Goal: Transaction & Acquisition: Purchase product/service

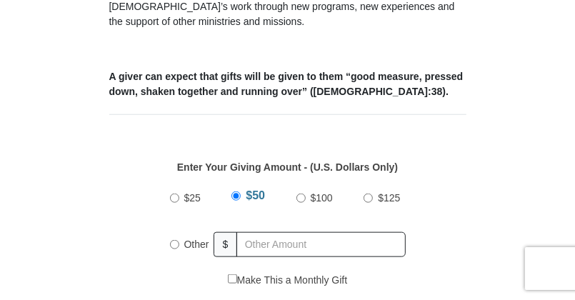
scroll to position [638, 0]
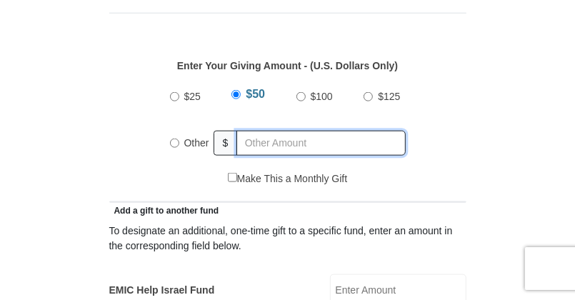
radio input "true"
click at [266, 131] on input "text" at bounding box center [324, 143] width 164 height 25
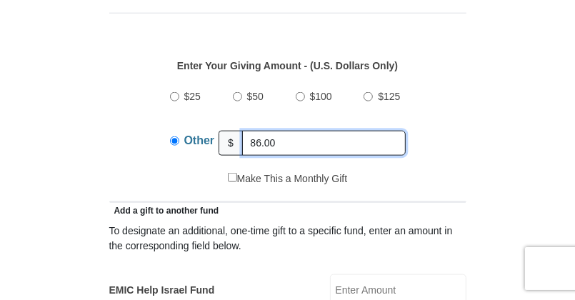
type input "86.00"
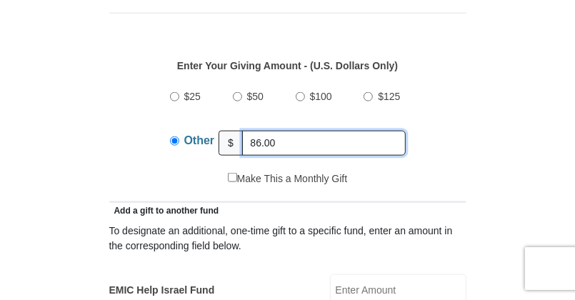
click at [299, 131] on input "86.00" at bounding box center [324, 143] width 164 height 25
drag, startPoint x: 296, startPoint y: 126, endPoint x: 224, endPoint y: 133, distance: 71.7
click at [224, 133] on div "Other $ 86.00" at bounding box center [288, 143] width 236 height 36
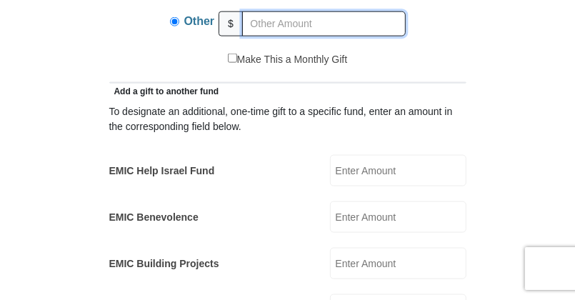
scroll to position [760, 0]
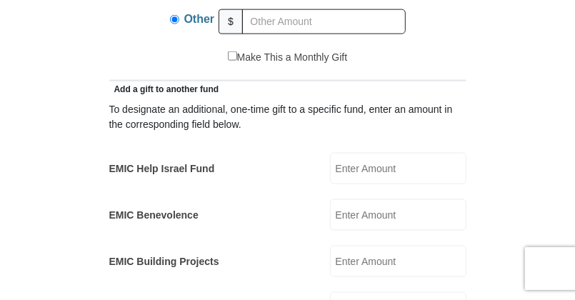
click at [384, 153] on input "EMIC Help Israel Fund" at bounding box center [398, 168] width 136 height 31
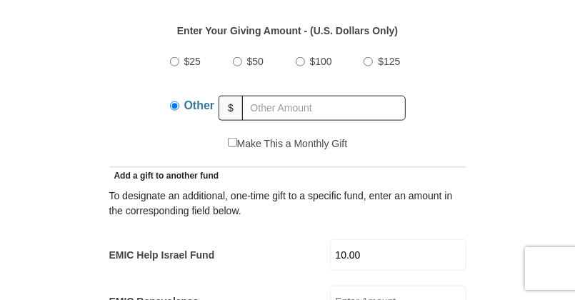
scroll to position [623, 0]
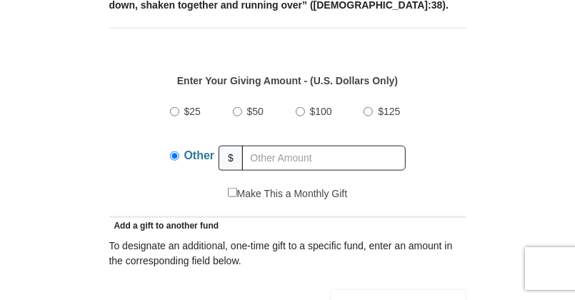
type input "10.00"
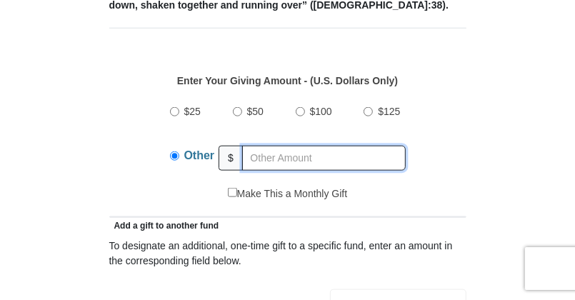
click at [256, 146] on input "text" at bounding box center [324, 158] width 164 height 25
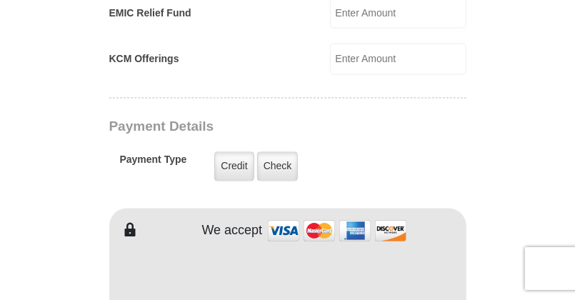
scroll to position [1147, 0]
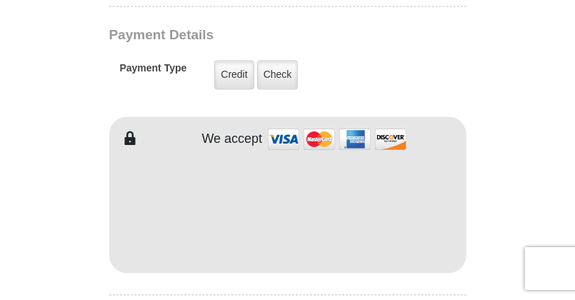
type input "86.00"
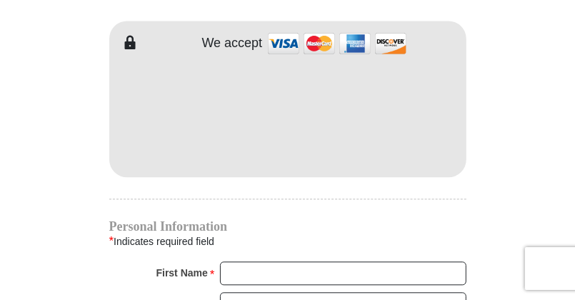
scroll to position [1295, 0]
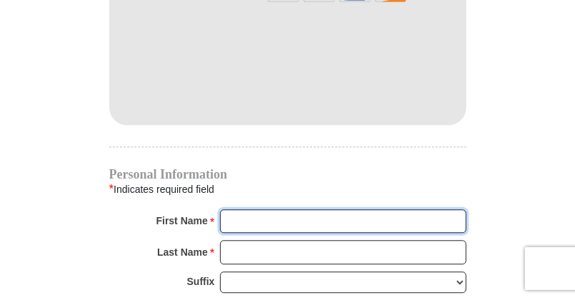
click at [286, 209] on input "First Name *" at bounding box center [343, 221] width 246 height 24
type input "[PERSON_NAME]"
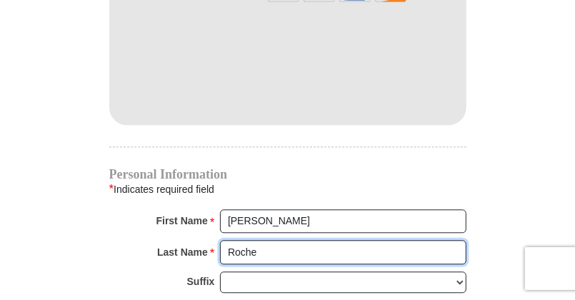
type input "Roche"
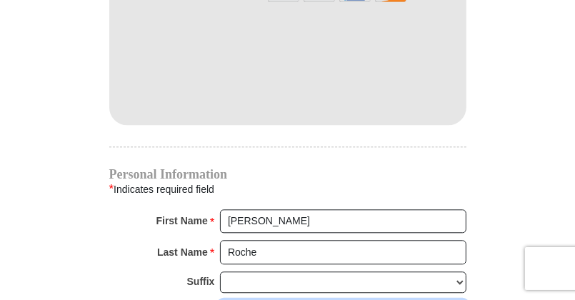
type input "[EMAIL_ADDRESS][DOMAIN_NAME]"
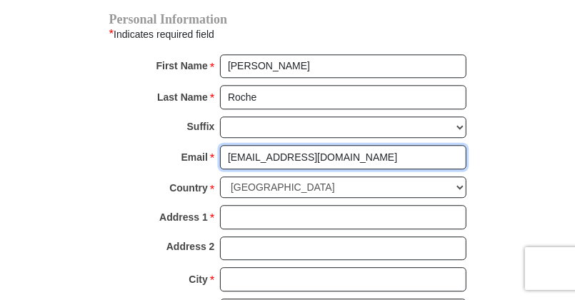
scroll to position [1478, 0]
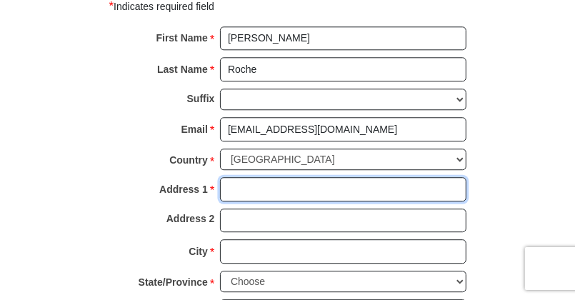
click at [326, 177] on input "Address 1 *" at bounding box center [343, 189] width 246 height 24
type input "[STREET_ADDRESS]"
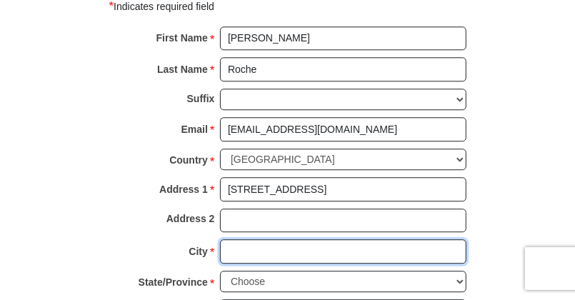
click at [264, 239] on input "City *" at bounding box center [343, 251] width 246 height 24
type input "[PERSON_NAME]"
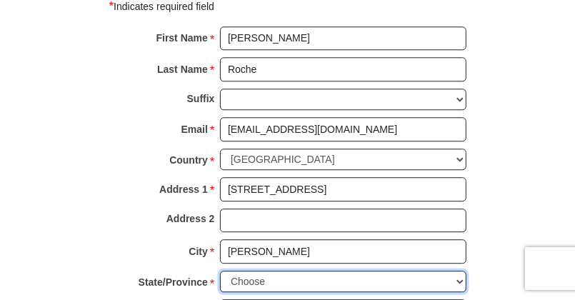
click at [284, 271] on select "Choose [US_STATE] [US_STATE] [US_STATE] [US_STATE] [US_STATE] Armed Forces Amer…" at bounding box center [343, 282] width 246 height 22
select select "AL"
click at [220, 271] on select "Choose [US_STATE] [US_STATE] [US_STATE] [US_STATE] [US_STATE] Armed Forces Amer…" at bounding box center [343, 282] width 246 height 22
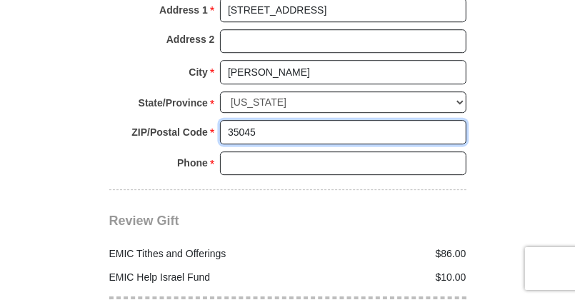
scroll to position [1661, 0]
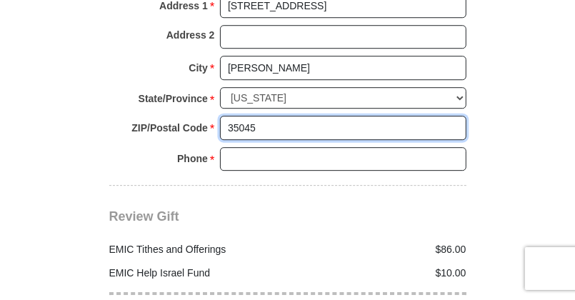
type input "35045"
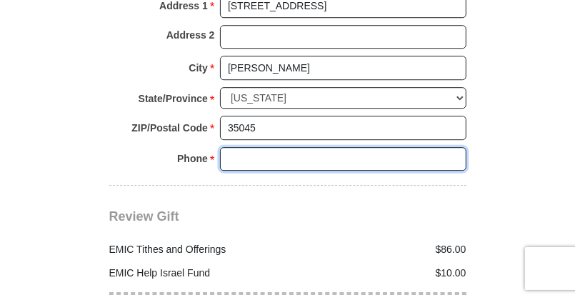
click at [295, 147] on input "Phone * *" at bounding box center [343, 159] width 246 height 24
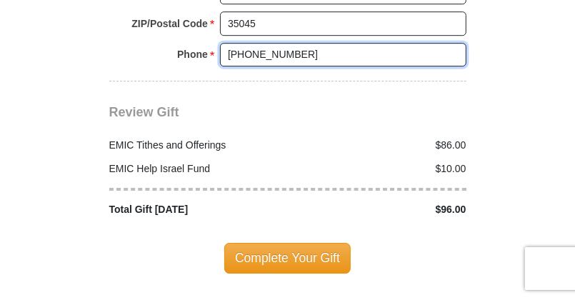
scroll to position [1796, 0]
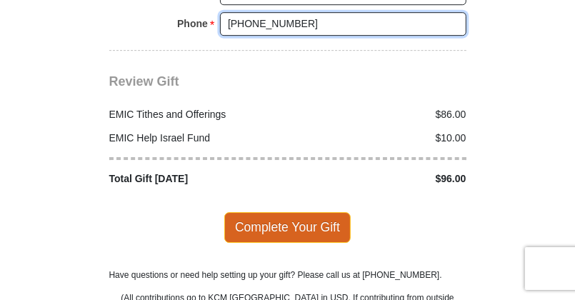
type input "[PHONE_NUMBER]"
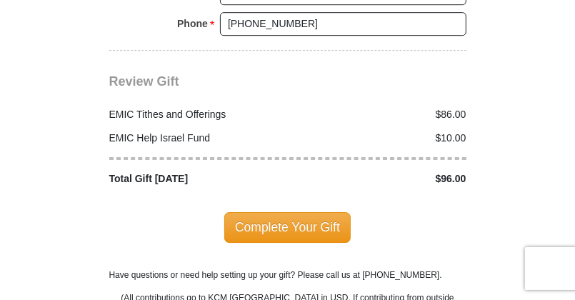
click at [302, 212] on span "Complete Your Gift" at bounding box center [287, 227] width 126 height 30
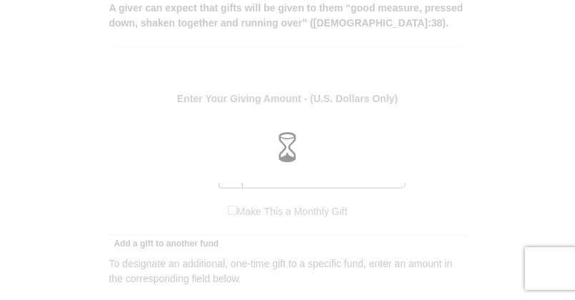
scroll to position [656, 0]
